Goal: Task Accomplishment & Management: Manage account settings

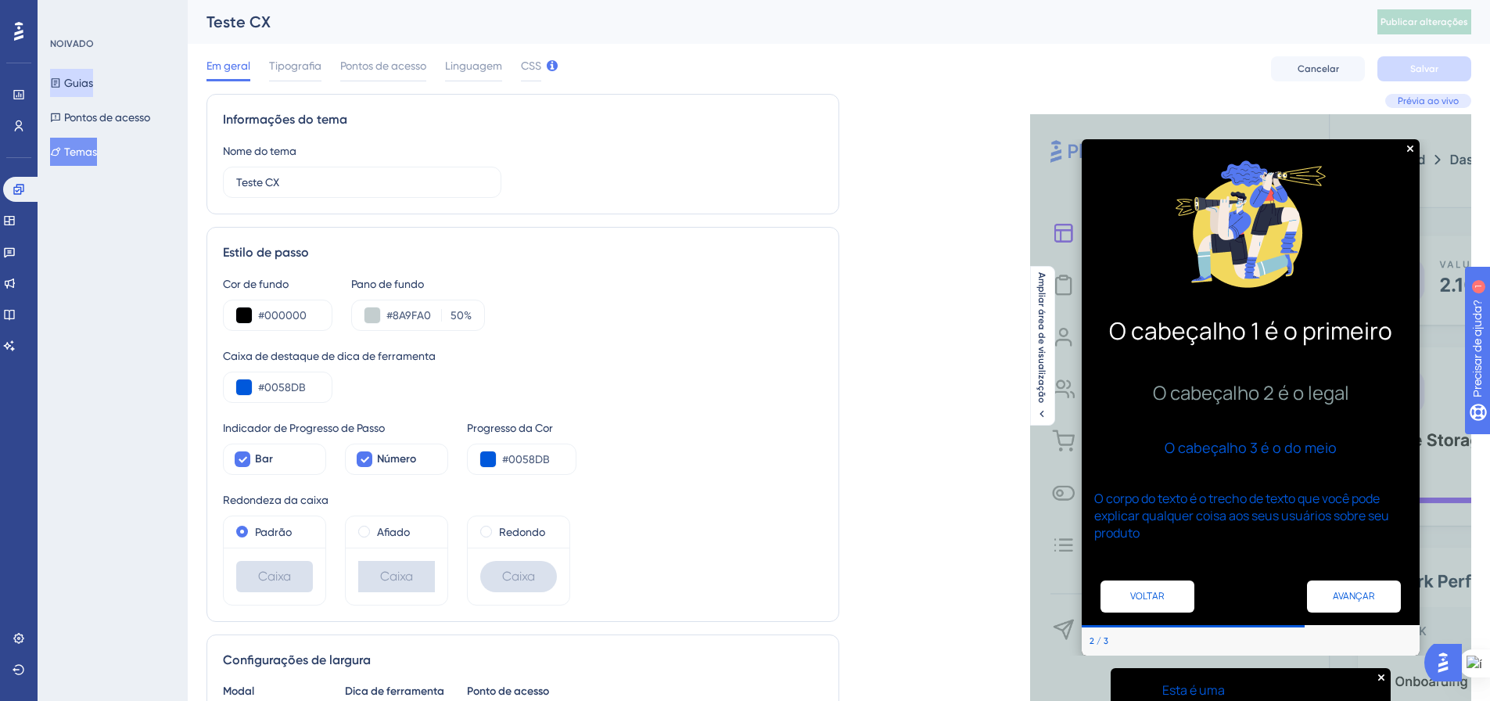
click at [77, 95] on button "Guias" at bounding box center [71, 83] width 43 height 28
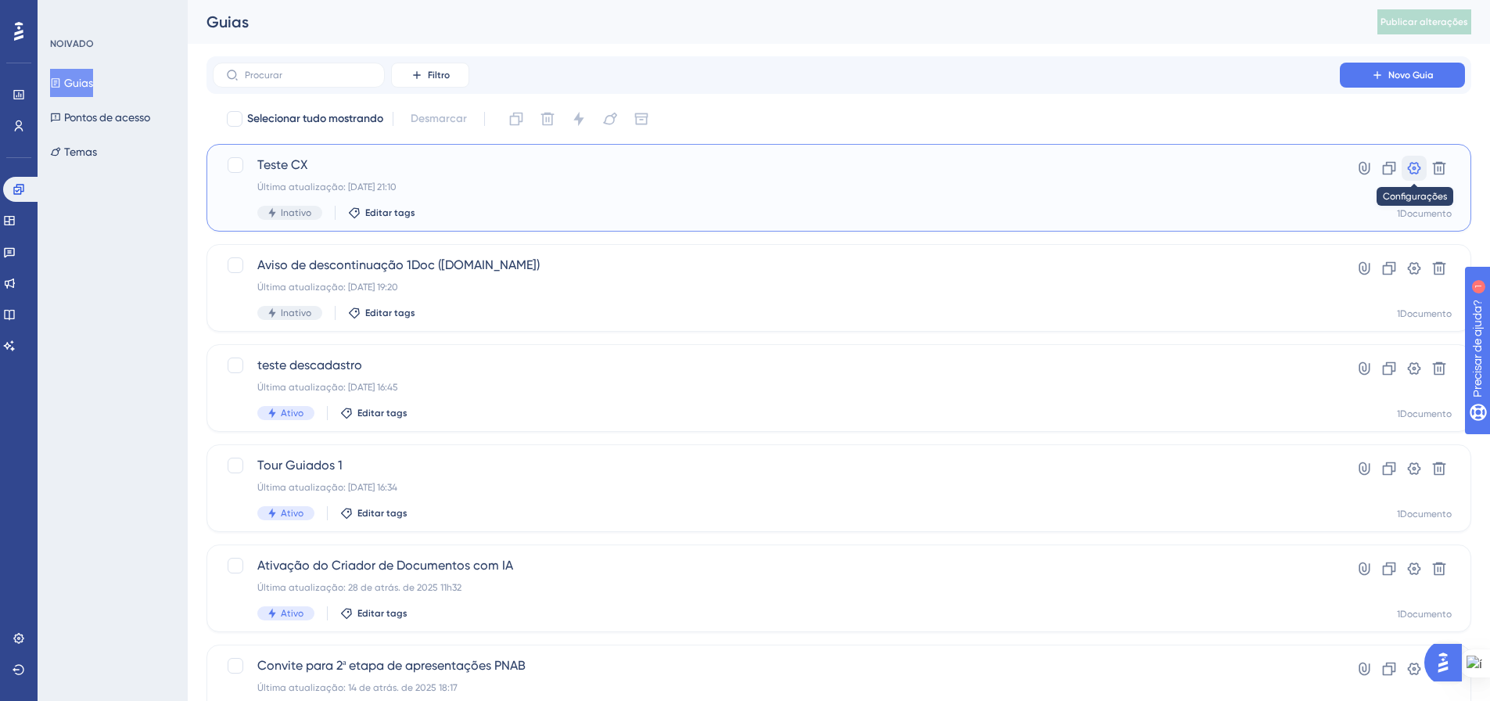
drag, startPoint x: 1411, startPoint y: 171, endPoint x: 1391, endPoint y: 183, distance: 22.8
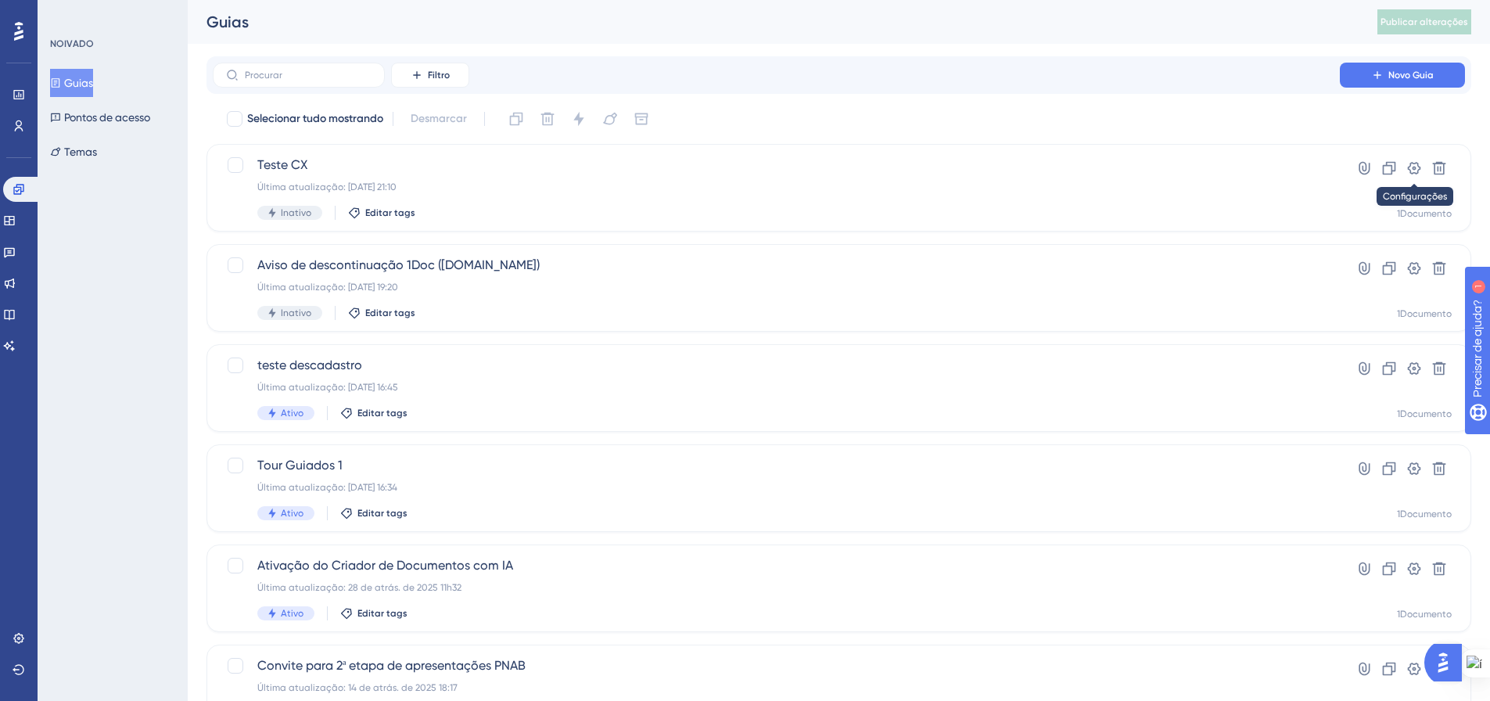
click at [1411, 172] on icon at bounding box center [1413, 168] width 13 height 13
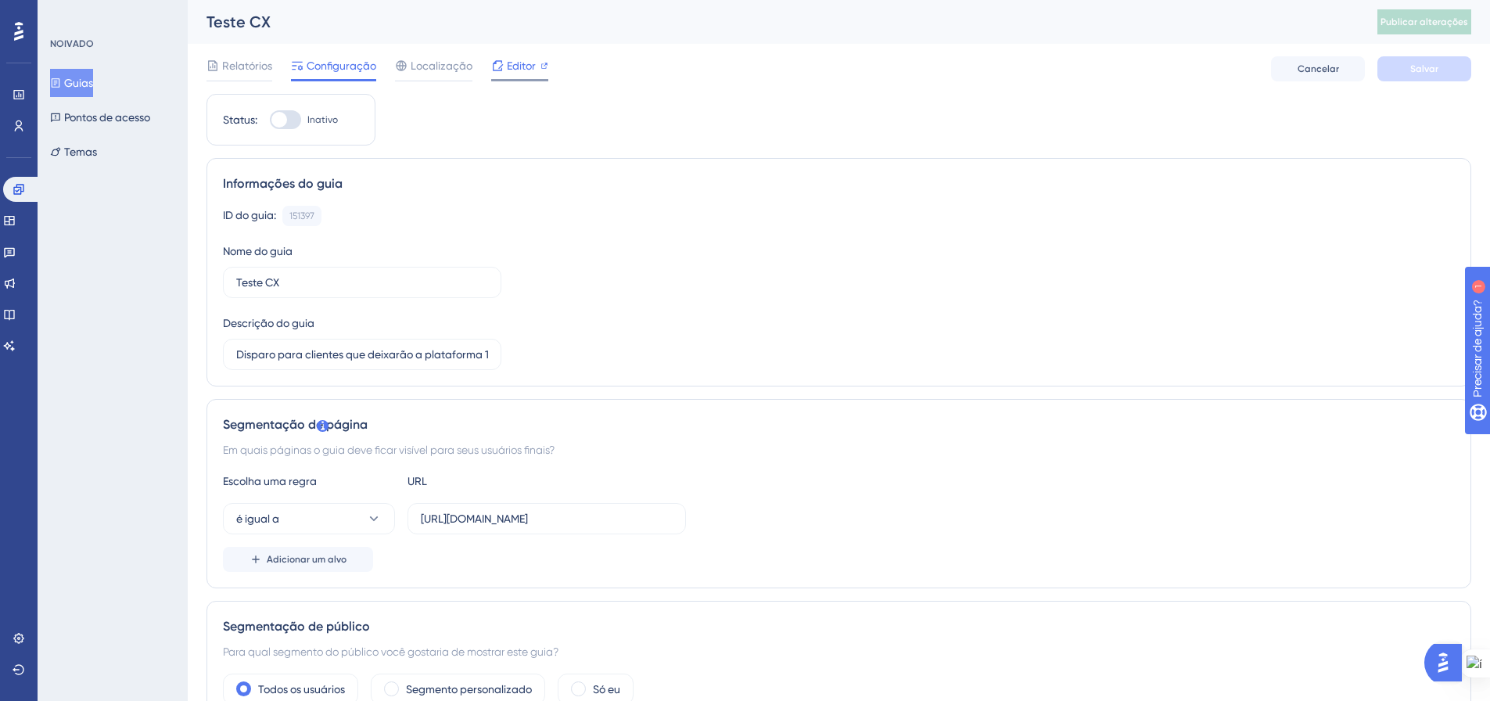
click at [525, 65] on font "Editor" at bounding box center [521, 65] width 29 height 13
click at [86, 145] on font "Temas" at bounding box center [80, 151] width 33 height 13
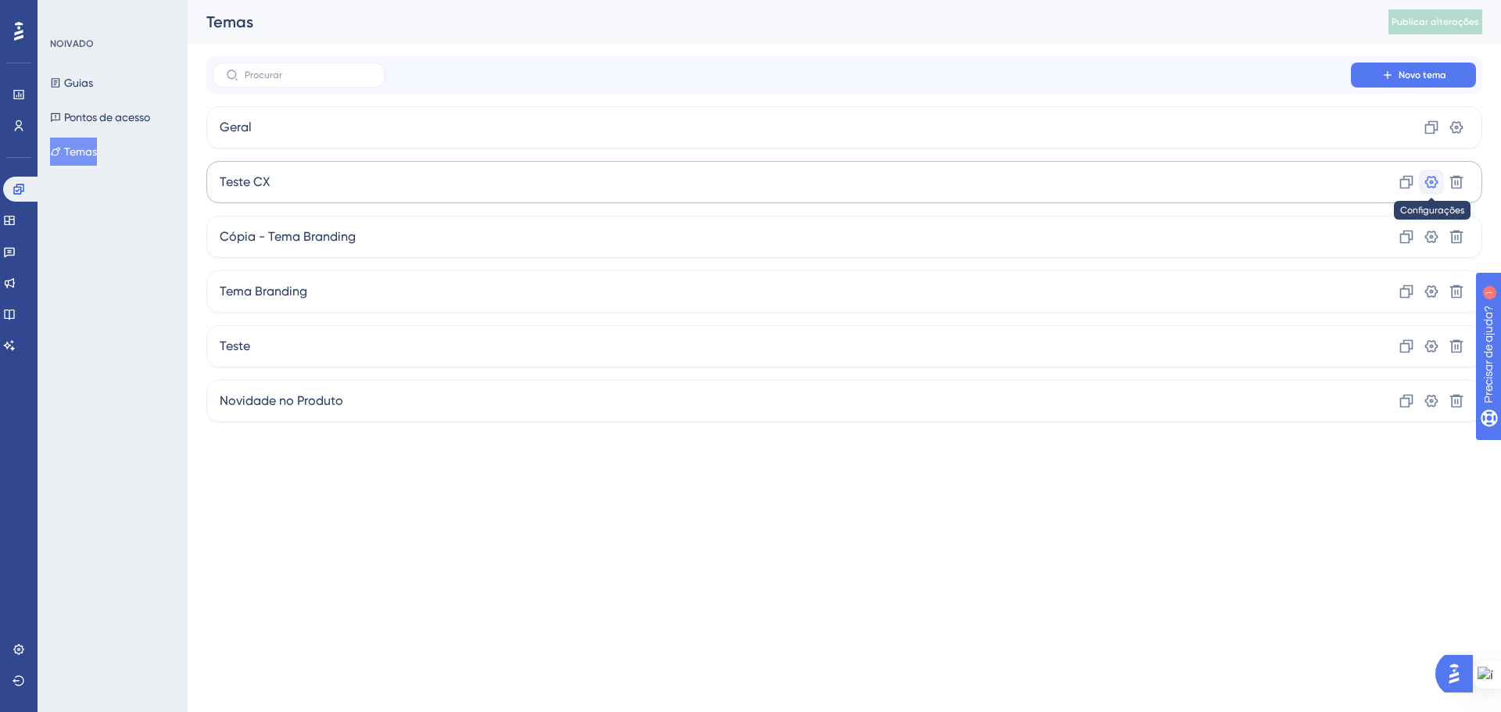
click at [1437, 181] on icon at bounding box center [1431, 182] width 13 height 13
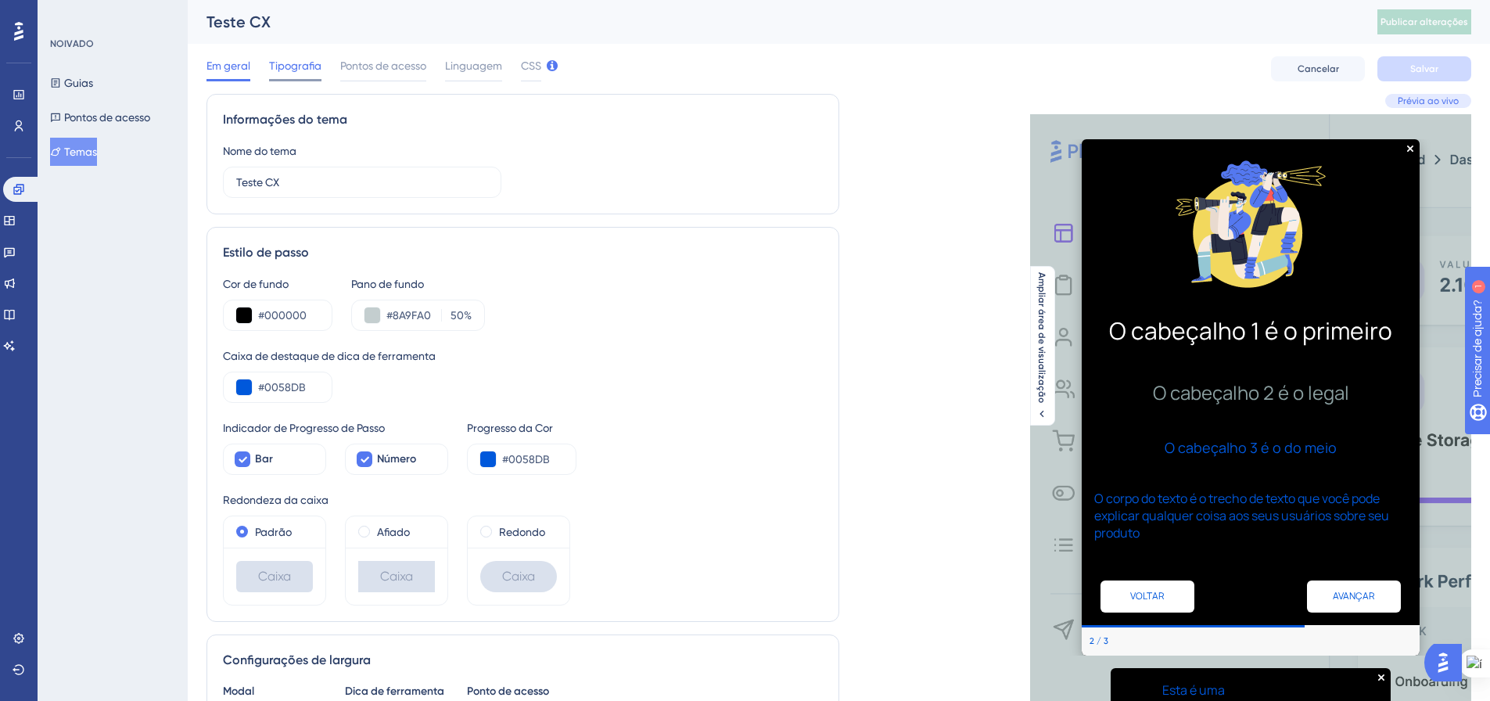
click at [289, 65] on font "Tipografia" at bounding box center [295, 65] width 52 height 13
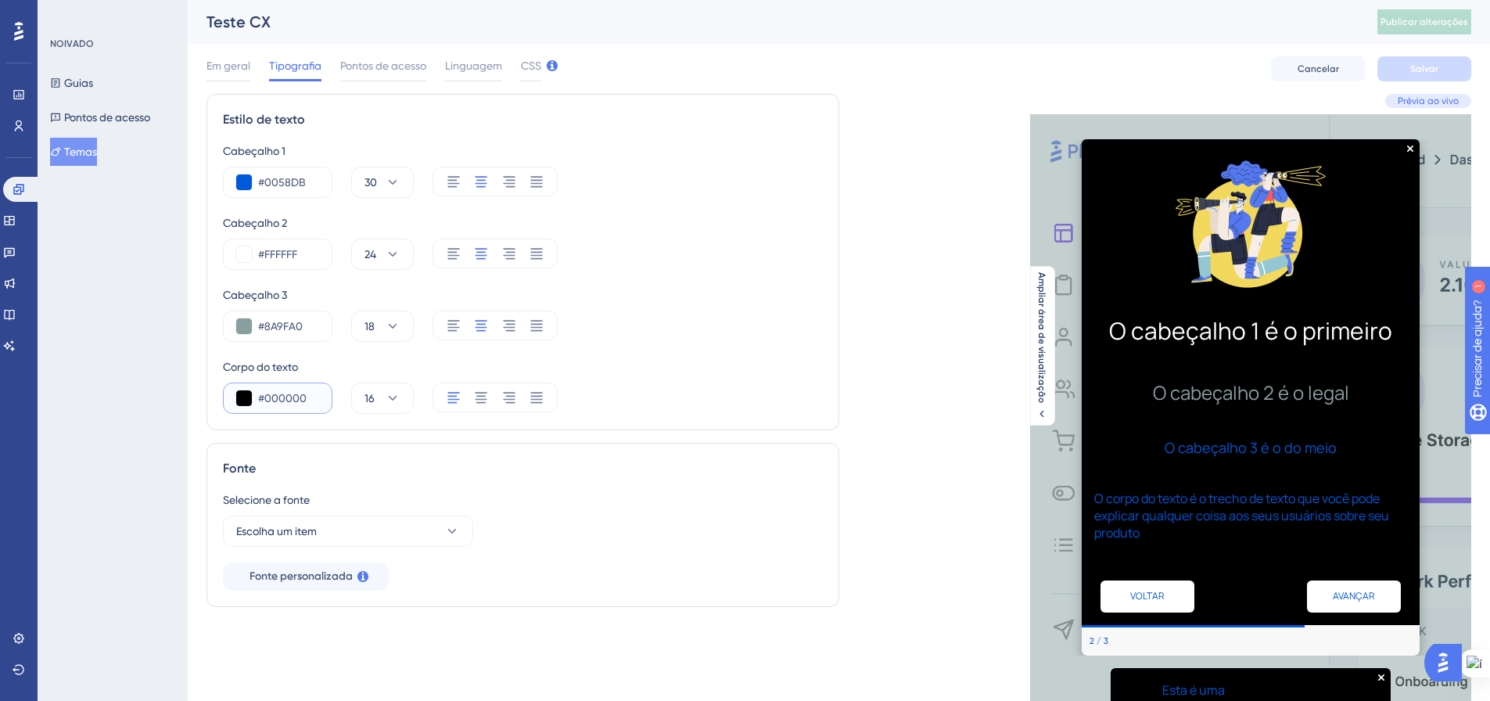
drag, startPoint x: 304, startPoint y: 400, endPoint x: 267, endPoint y: 400, distance: 37.5
click at [267, 400] on input "#000000" at bounding box center [288, 398] width 61 height 19
drag, startPoint x: 306, startPoint y: 182, endPoint x: 265, endPoint y: 182, distance: 40.7
click at [265, 182] on input "#0058DB" at bounding box center [288, 182] width 61 height 19
drag, startPoint x: 299, startPoint y: 392, endPoint x: 264, endPoint y: 385, distance: 36.5
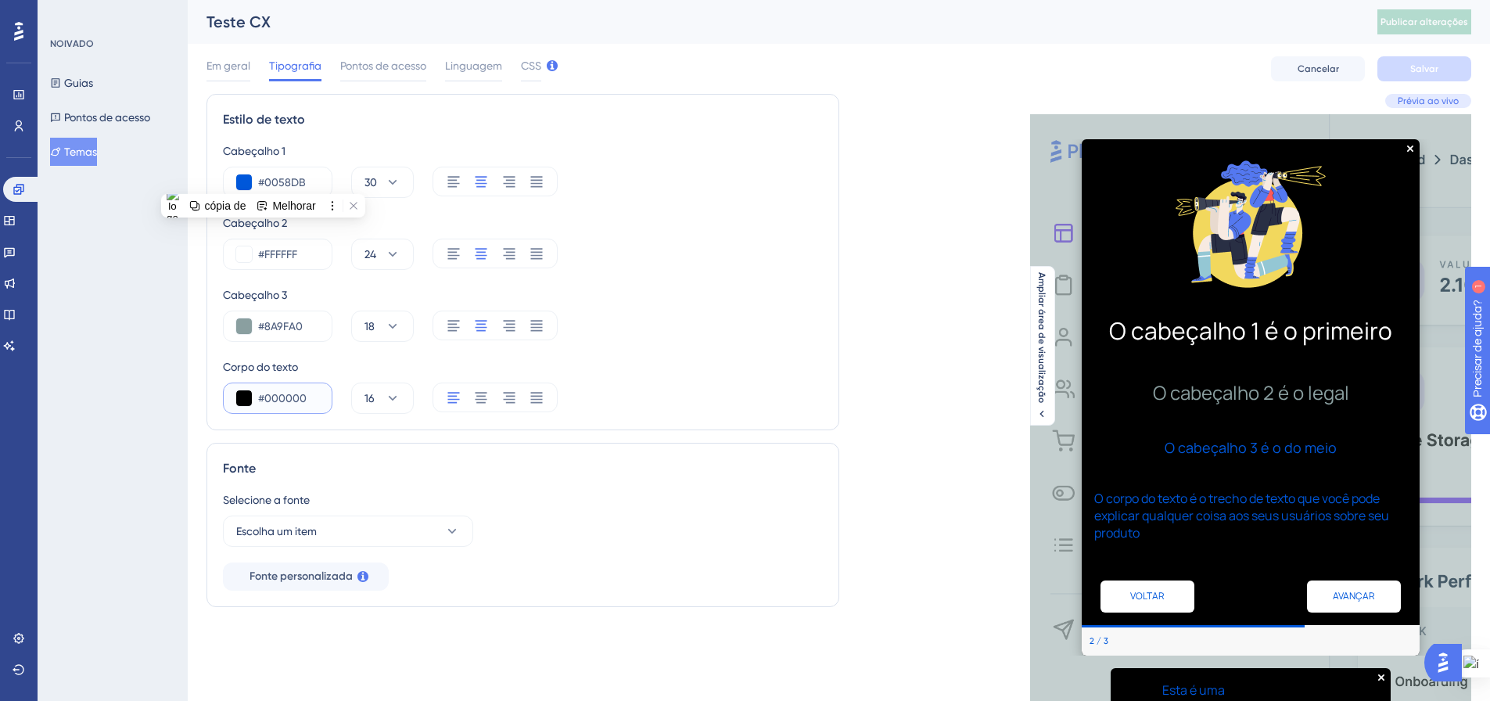
click at [264, 385] on div "#000000" at bounding box center [277, 397] width 109 height 31
paste input "58DB"
type input "#0058DB"
click at [688, 355] on div "Cabeçalho 1 #0058DB 30 Cabeçalho 2 #FFFFFF 24 Cabeçalho 3 #8A9FA0 18 Corpo do t…" at bounding box center [523, 278] width 600 height 272
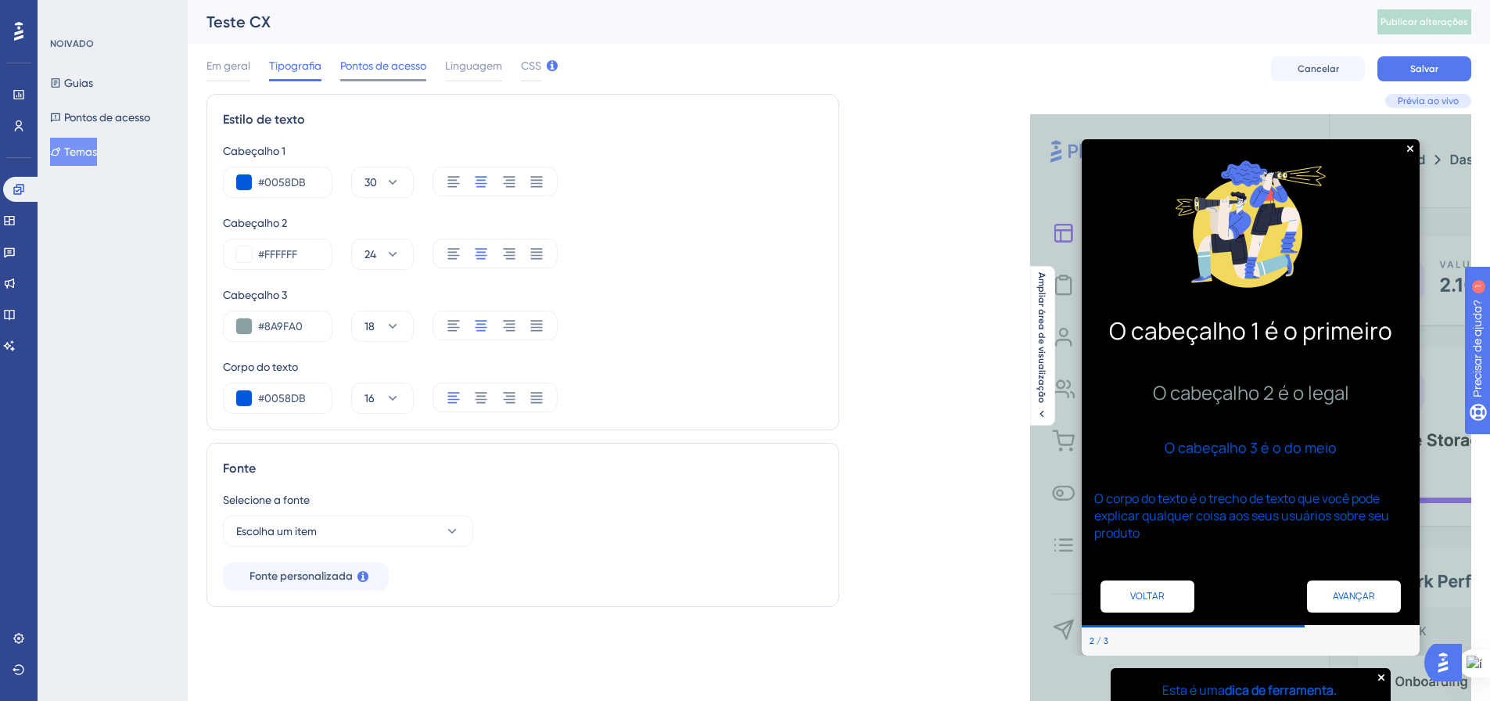
click at [385, 68] on font "Pontos de acesso" at bounding box center [383, 65] width 86 height 13
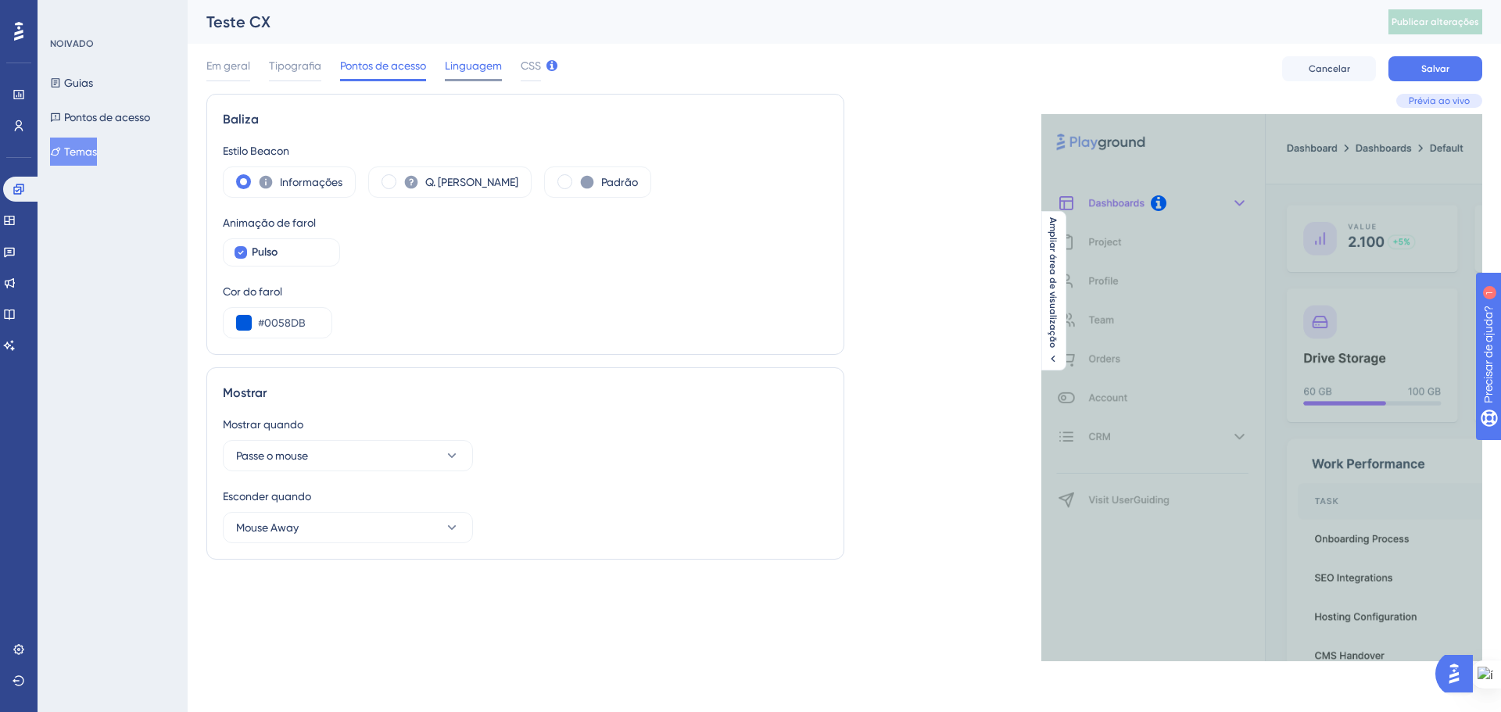
click at [475, 64] on font "Linguagem" at bounding box center [473, 65] width 57 height 13
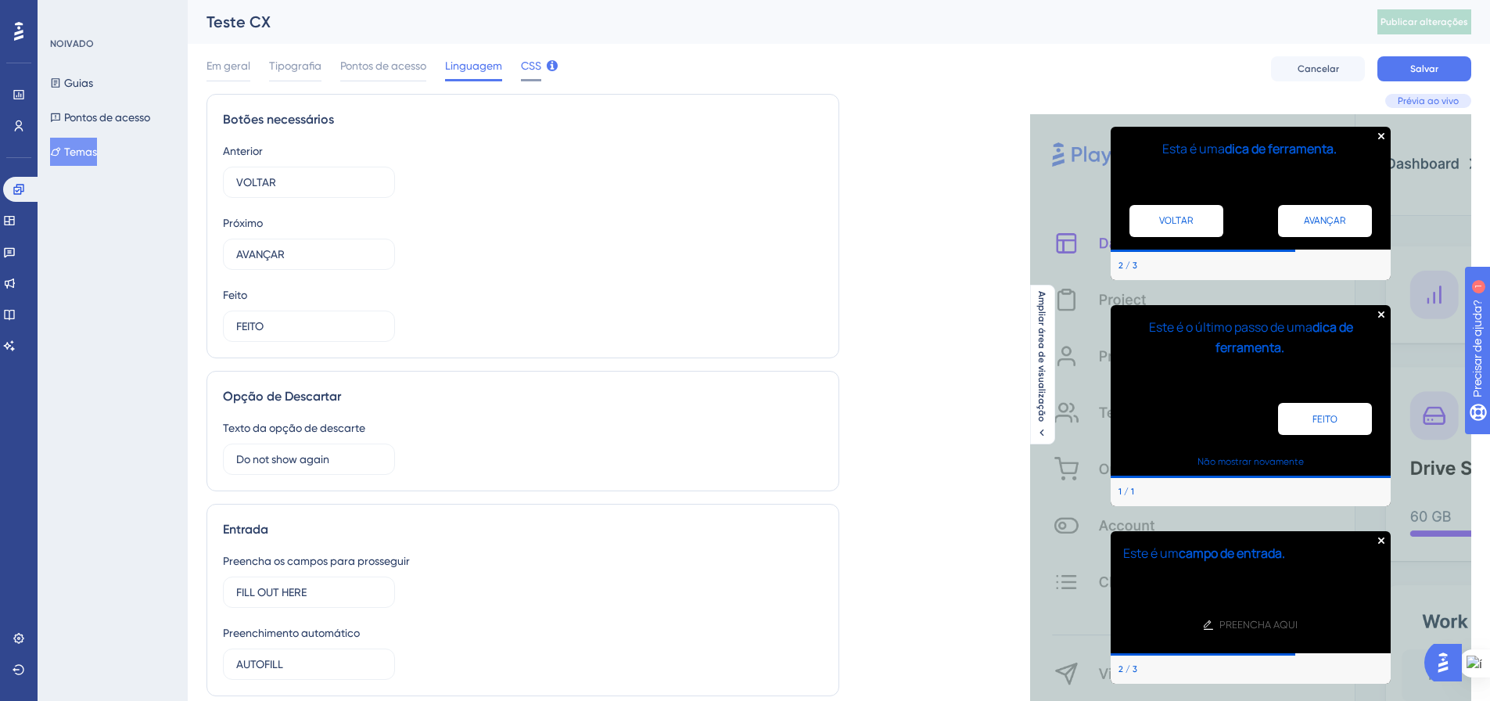
click at [528, 69] on font "CSS" at bounding box center [531, 65] width 20 height 13
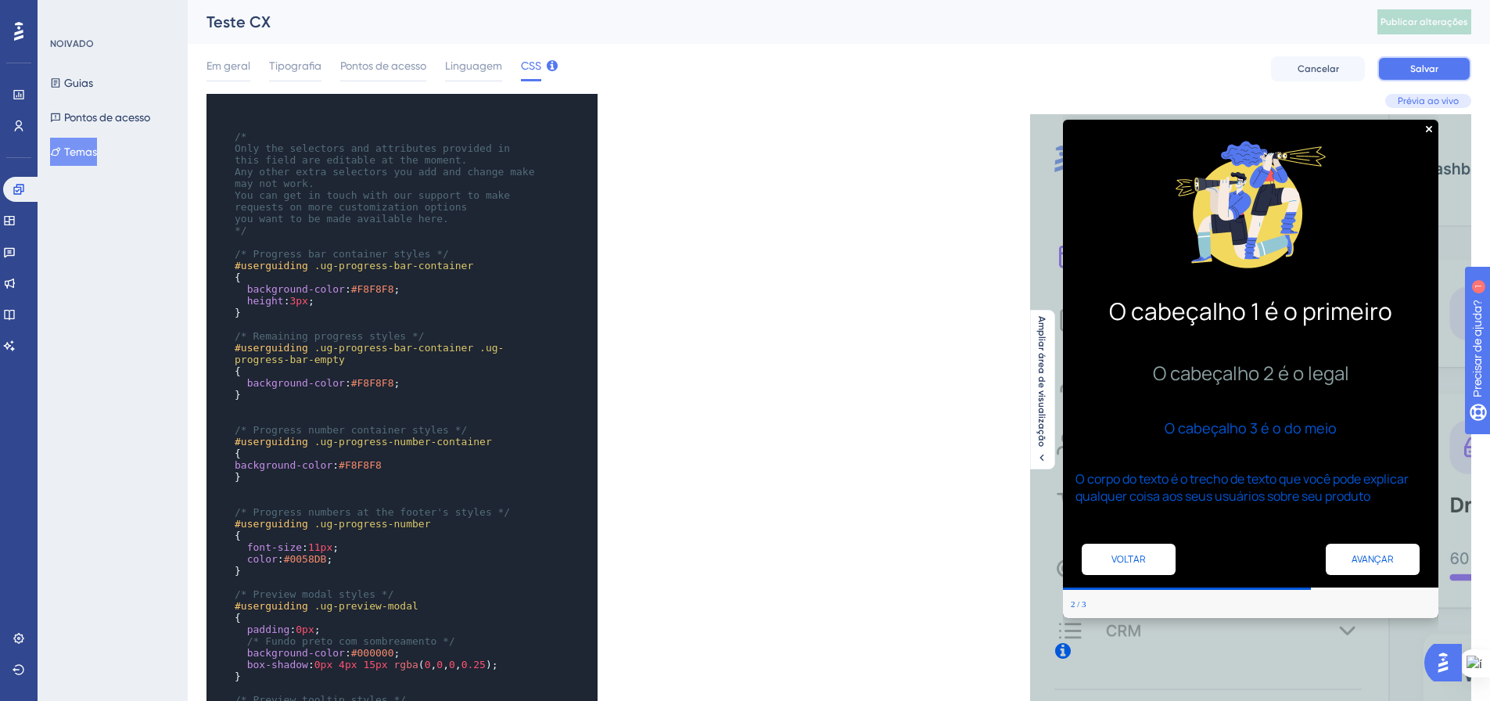
click at [1428, 60] on button "Salvar" at bounding box center [1424, 68] width 94 height 25
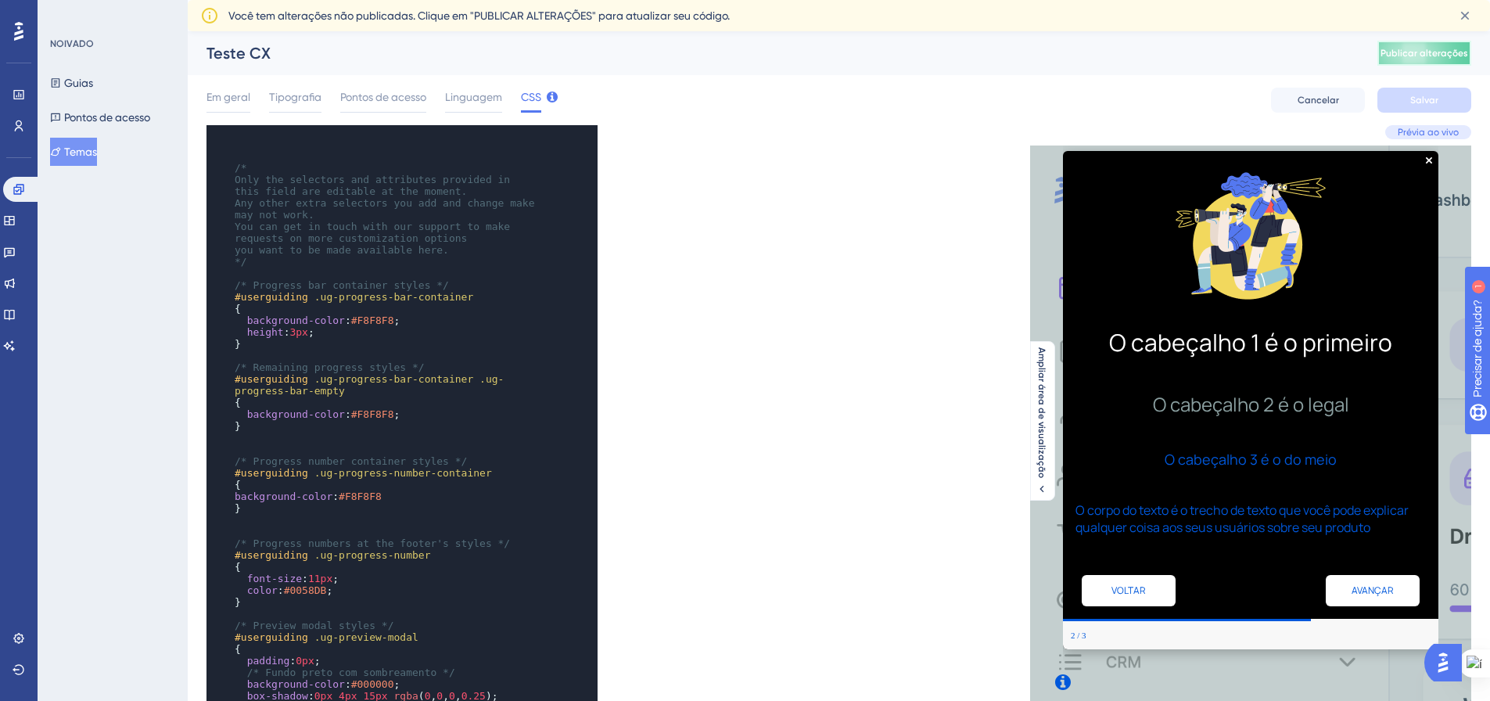
click at [1422, 51] on font "Publicar alterações" at bounding box center [1424, 53] width 88 height 11
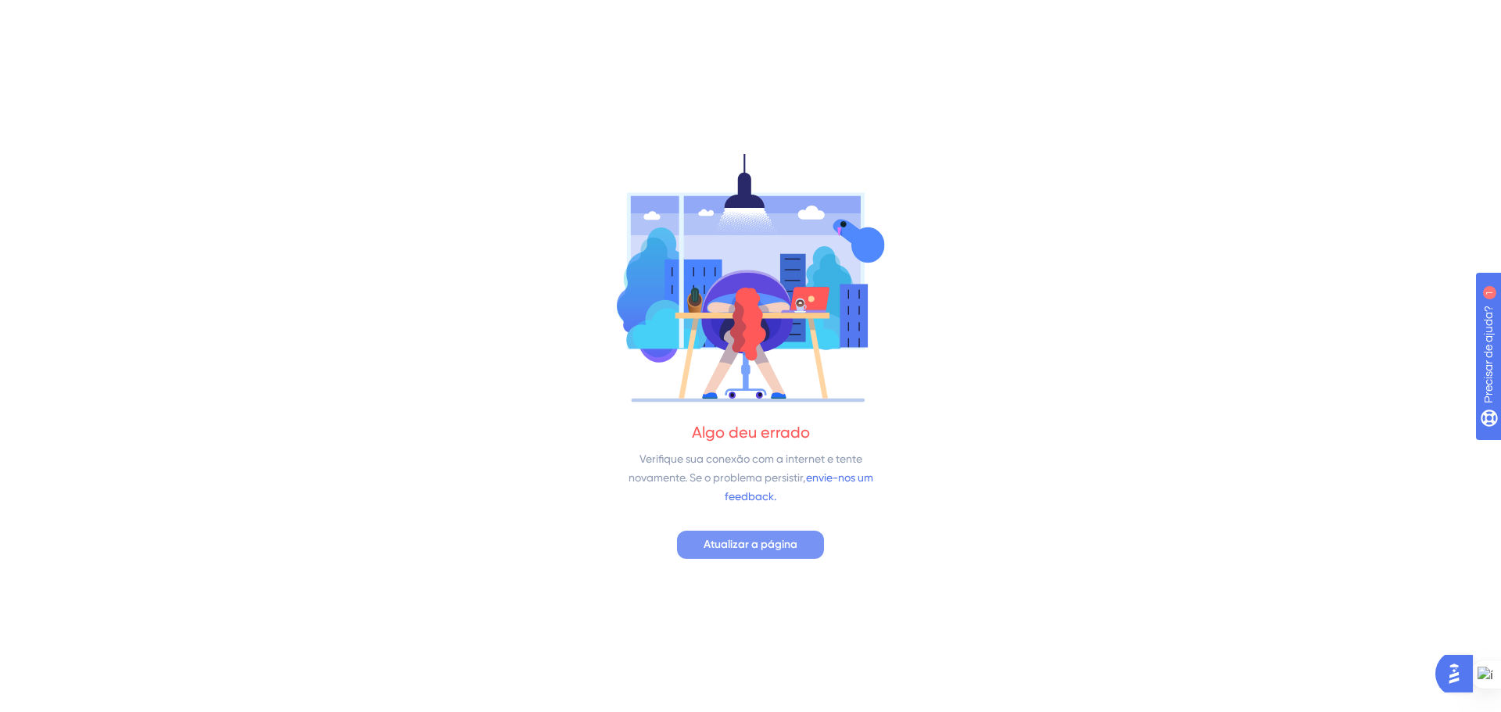
click at [797, 540] on font "Atualizar a página" at bounding box center [751, 544] width 94 height 13
